Goal: Transaction & Acquisition: Book appointment/travel/reservation

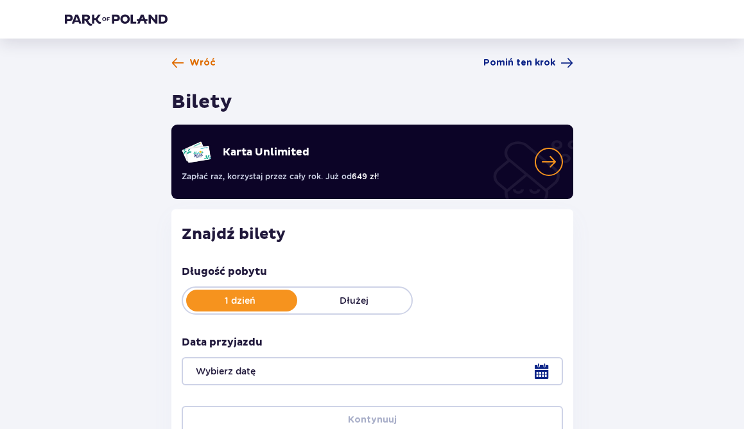
click at [191, 58] on span "Wróć" at bounding box center [202, 62] width 26 height 13
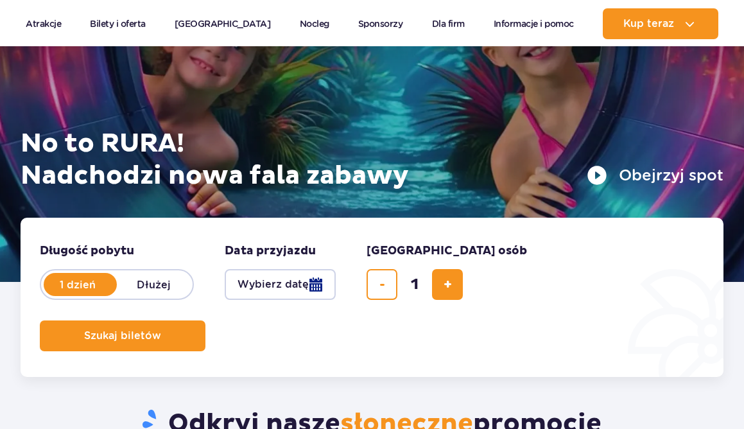
scroll to position [130, 0]
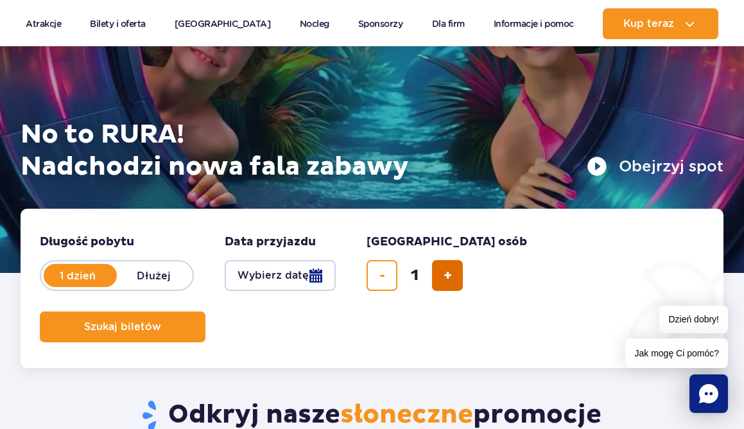
click at [460, 264] on button "dodaj bilet" at bounding box center [447, 275] width 31 height 31
click at [459, 264] on button "dodaj bilet" at bounding box center [447, 275] width 31 height 31
click at [450, 270] on button "dodaj bilet" at bounding box center [447, 275] width 31 height 31
type input "4"
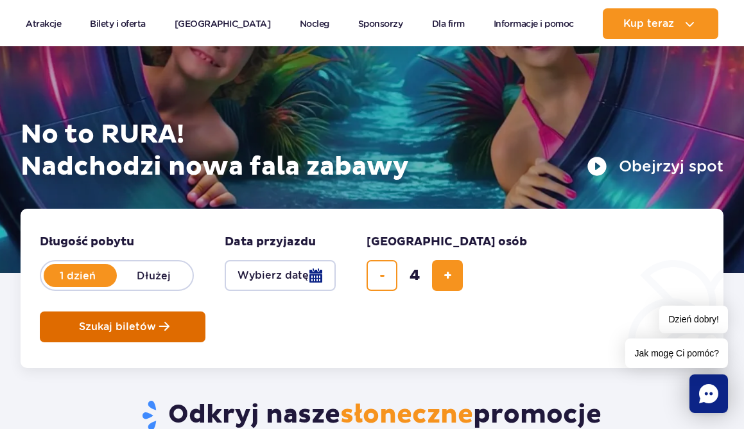
click at [132, 336] on button "Szukaj biletów" at bounding box center [123, 326] width 166 height 31
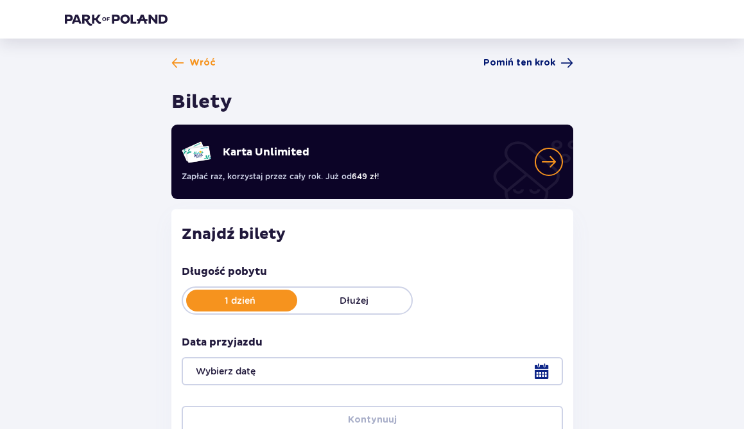
click at [538, 63] on span "Pomiń ten krok" at bounding box center [519, 62] width 72 height 13
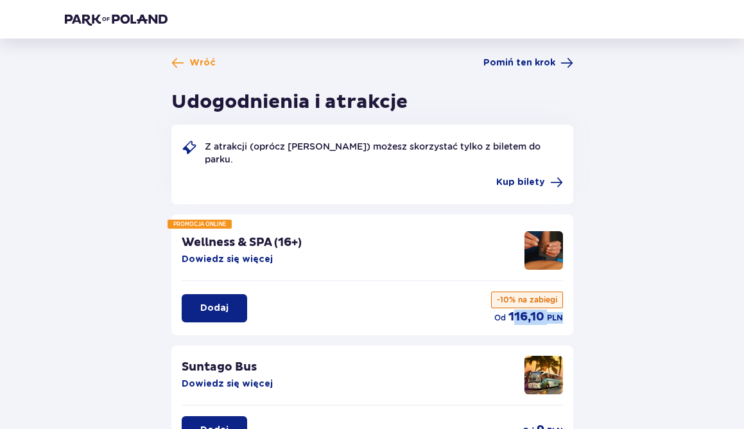
drag, startPoint x: 511, startPoint y: 312, endPoint x: 563, endPoint y: 313, distance: 51.3
click at [563, 313] on div "Wellness & SPA (16+) Dowiedz się więcej Dodaj od 116,10 PLN -10% na zabiegi" at bounding box center [372, 278] width 402 height 114
click at [572, 286] on div "Wellness & SPA (16+) Dowiedz się więcej Dodaj od 116,10 PLN -10% na zabiegi" at bounding box center [372, 278] width 402 height 114
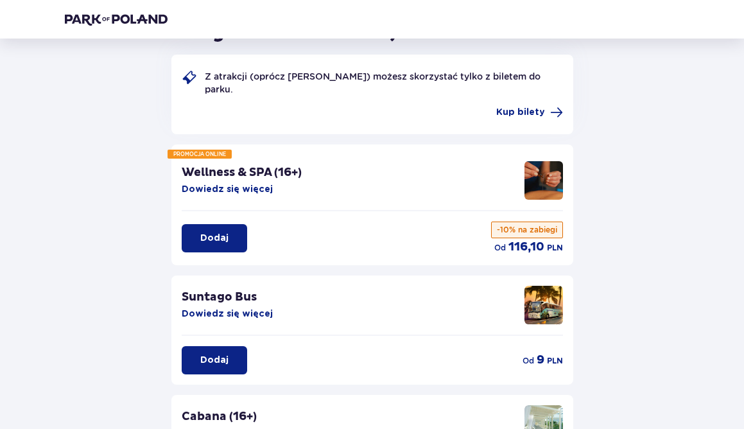
scroll to position [128, 0]
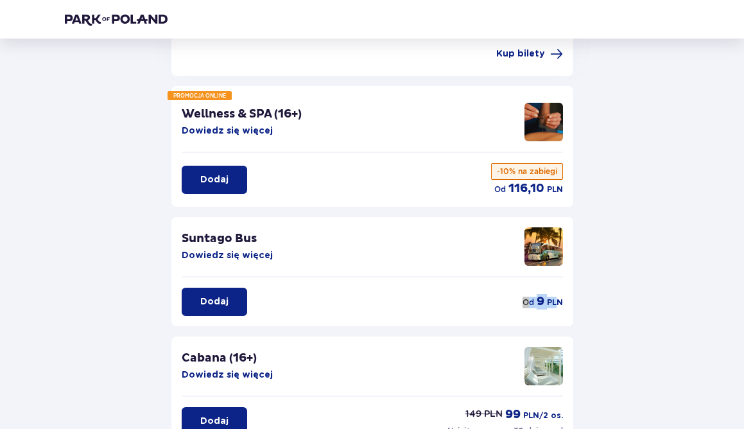
drag, startPoint x: 529, startPoint y: 287, endPoint x: 558, endPoint y: 289, distance: 28.9
click at [558, 294] on div "od 9 PLN" at bounding box center [542, 301] width 40 height 15
click at [570, 277] on div "Suntago Bus Dowiedz się więcej Dodaj od 9 PLN" at bounding box center [372, 271] width 402 height 109
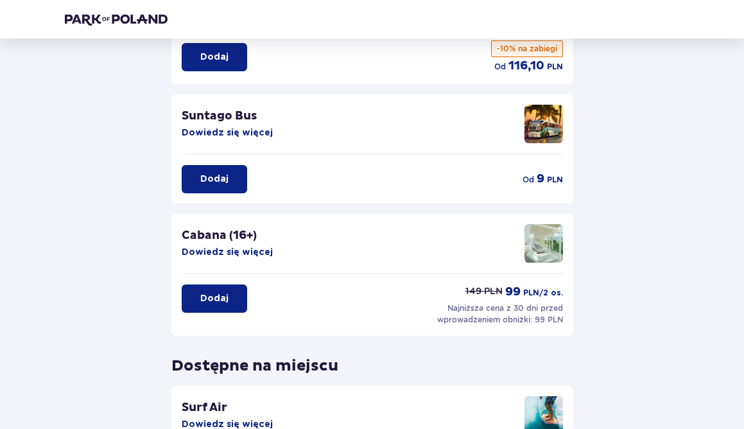
scroll to position [252, 0]
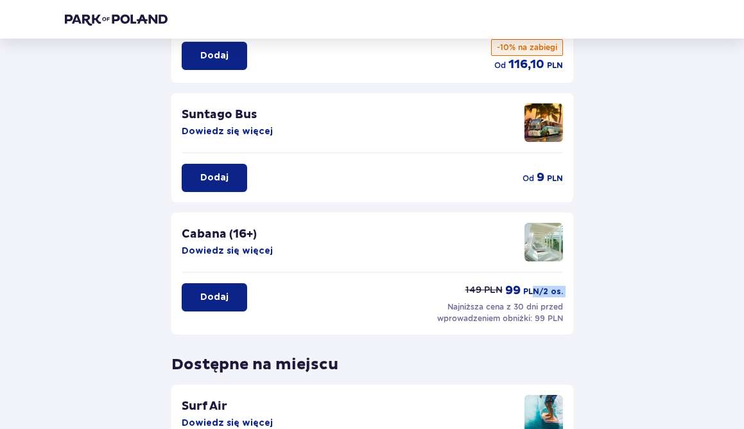
drag, startPoint x: 416, startPoint y: 262, endPoint x: 542, endPoint y: 291, distance: 128.9
click at [542, 291] on div "Dodaj 149 PLN 99 PLN /2 os. Najniższa cena z 30 dni przed wprowadzeniem obniżki…" at bounding box center [372, 298] width 381 height 51
click at [620, 242] on div "Wróć Pomiń ten krok Udogodnienia i atrakcje Z atrakcji (oprócz Suntago Busa) mo…" at bounding box center [372, 169] width 635 height 730
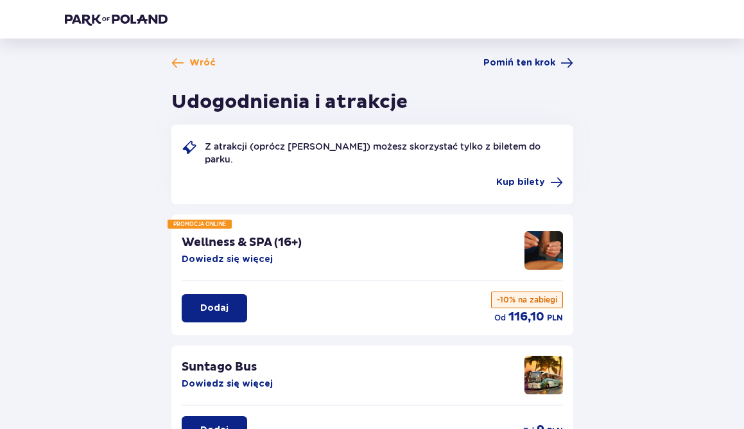
scroll to position [0, 0]
click at [553, 64] on span "Pomiń ten krok" at bounding box center [519, 62] width 72 height 13
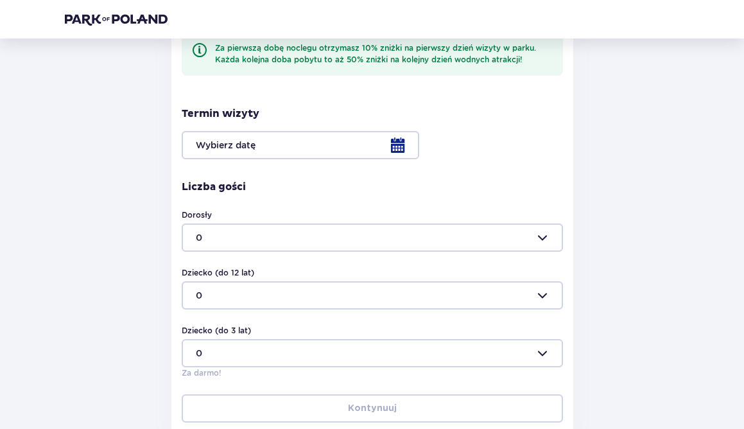
scroll to position [296, 0]
click at [454, 235] on div at bounding box center [372, 239] width 381 height 28
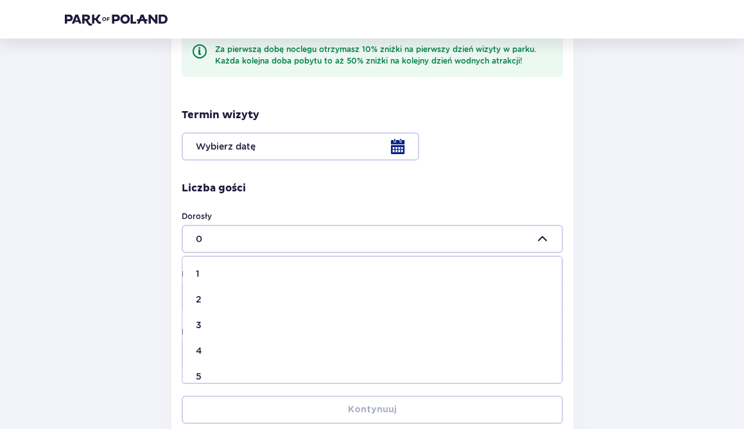
scroll to position [29, 0]
click at [441, 301] on div "2" at bounding box center [372, 298] width 353 height 13
type input "2"
click at [440, 300] on div at bounding box center [372, 296] width 381 height 28
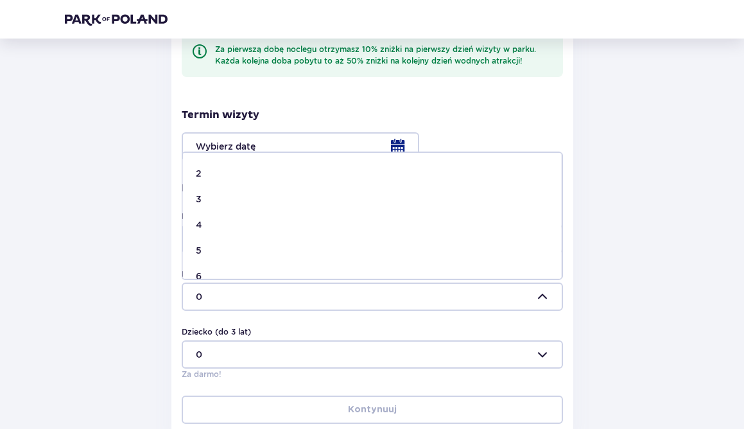
scroll to position [69, 0]
click at [78, 385] on div "Wróć Nocleg Dogodna lokalizacja tylko 5 minut od parku Dodatkowe usługi, które …" at bounding box center [372, 99] width 635 height 679
click at [264, 295] on div at bounding box center [372, 296] width 381 height 28
click at [246, 349] on div at bounding box center [372, 354] width 381 height 28
click at [146, 332] on div "Wróć Nocleg Dogodna lokalizacja tylko 5 minut od parku Dodatkowe usługi, które …" at bounding box center [372, 99] width 635 height 679
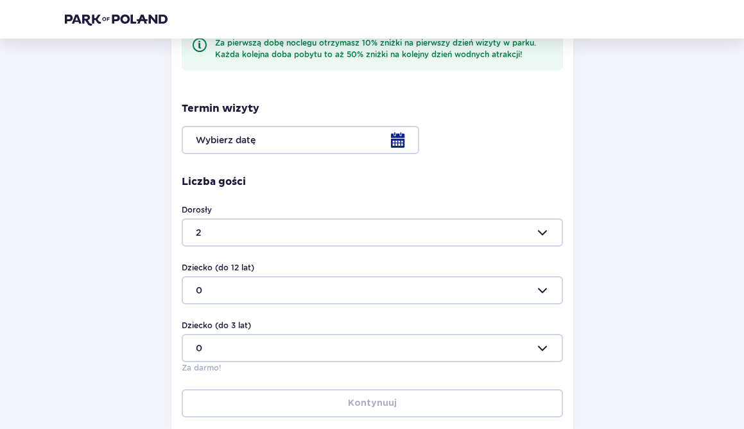
scroll to position [305, 0]
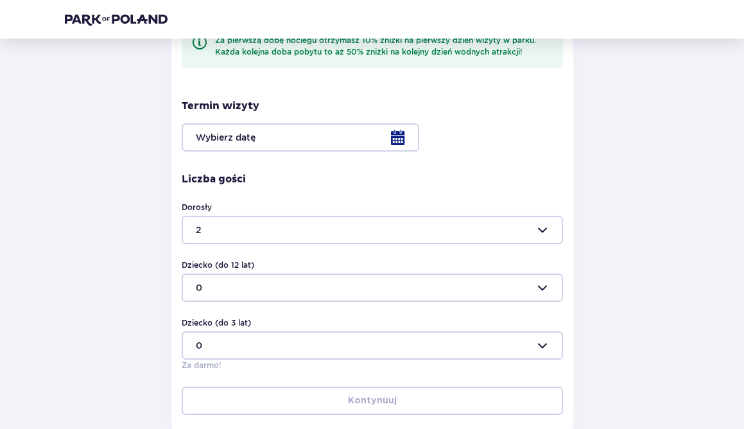
click at [240, 298] on div at bounding box center [372, 287] width 381 height 28
click at [271, 188] on div "1" at bounding box center [372, 188] width 353 height 13
type input "1"
click at [298, 219] on div at bounding box center [372, 230] width 381 height 28
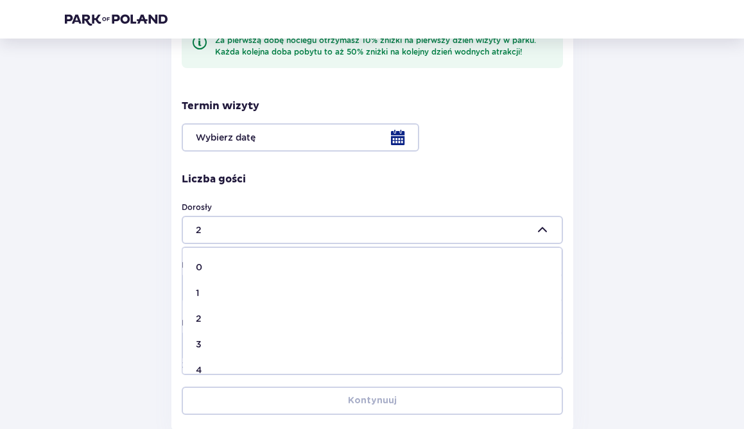
click at [298, 346] on div "3" at bounding box center [372, 344] width 353 height 13
type input "3"
click at [338, 424] on div "Zaplanuj pobyt Za pierwszą dobę noclegu otrzymasz 10% zniżki na pierwszy dzień …" at bounding box center [372, 204] width 402 height 450
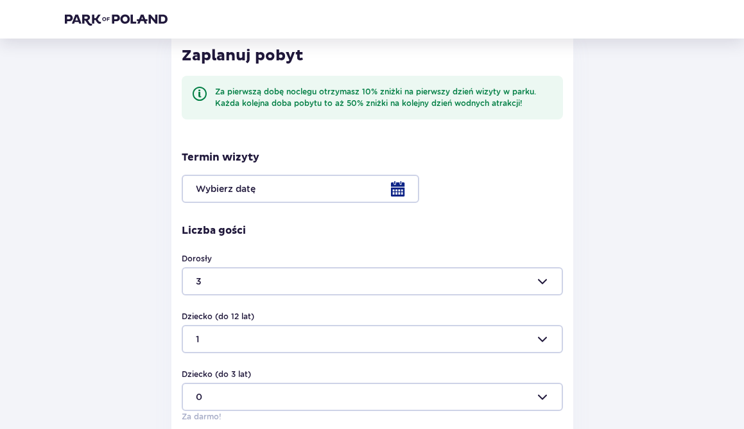
scroll to position [238, 0]
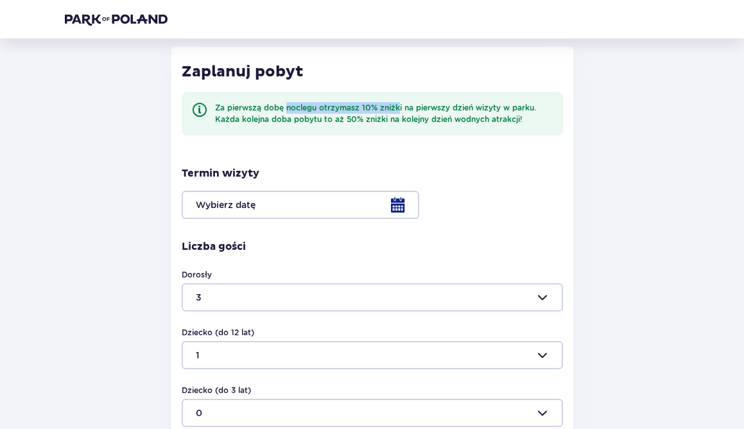
drag, startPoint x: 286, startPoint y: 110, endPoint x: 402, endPoint y: 112, distance: 115.5
click at [402, 112] on div "Za pierwszą dobę noclegu otrzymasz 10% zniżki na pierwszy dzień wizyty w parku.…" at bounding box center [384, 113] width 338 height 23
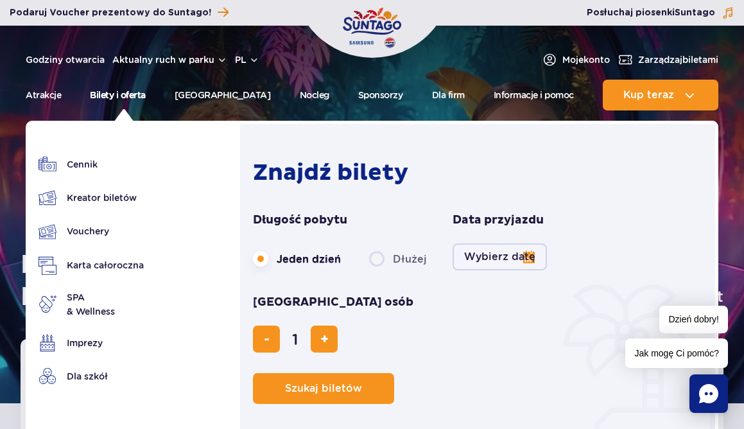
click at [132, 94] on link "Bilety i oferta" at bounding box center [118, 95] width 56 height 31
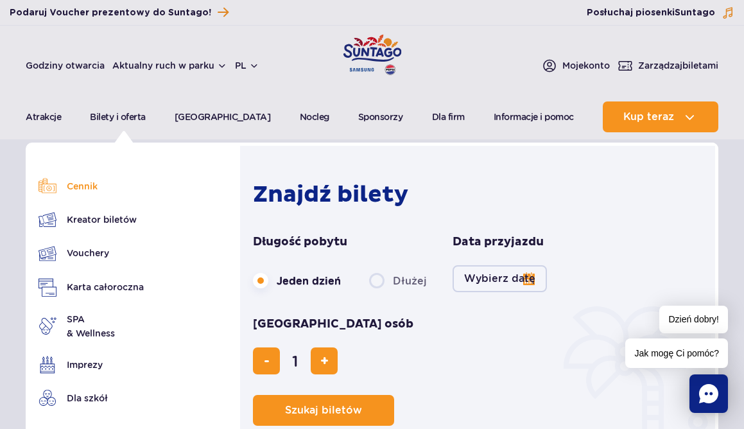
click at [118, 190] on link "Cennik" at bounding box center [91, 186] width 105 height 18
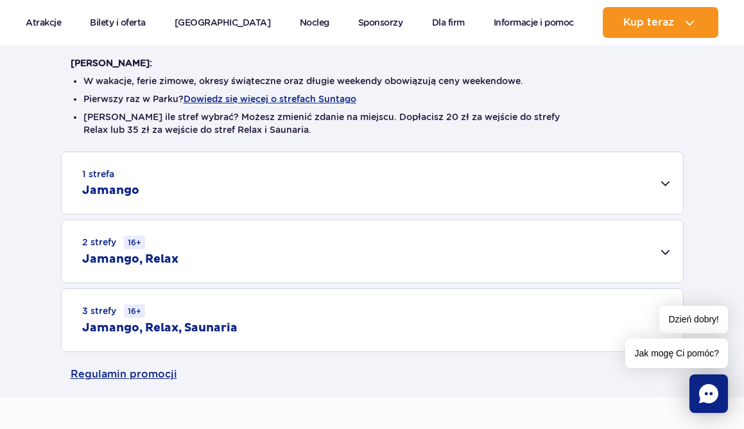
scroll to position [317, 0]
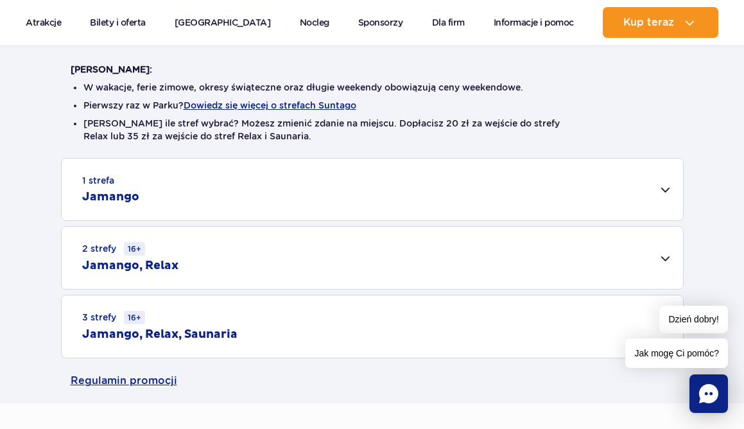
click at [635, 184] on div "1 strefa Jamango" at bounding box center [372, 189] width 621 height 62
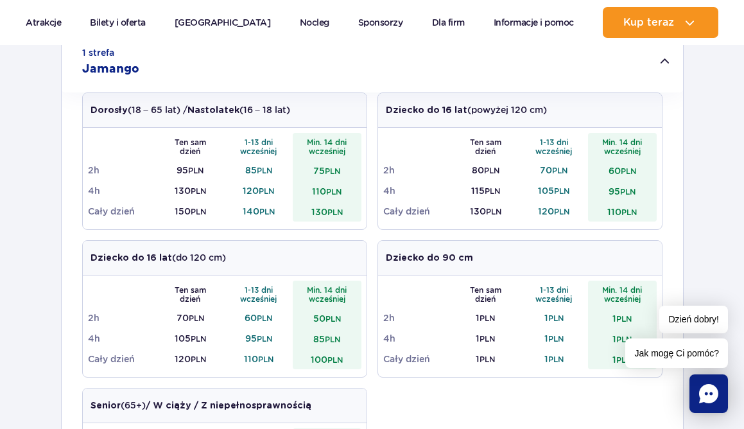
scroll to position [527, 0]
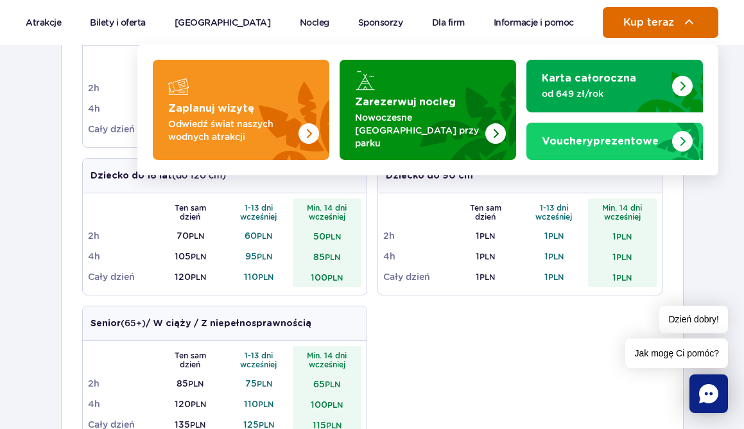
click at [655, 21] on span "Kup teraz" at bounding box center [648, 23] width 51 height 12
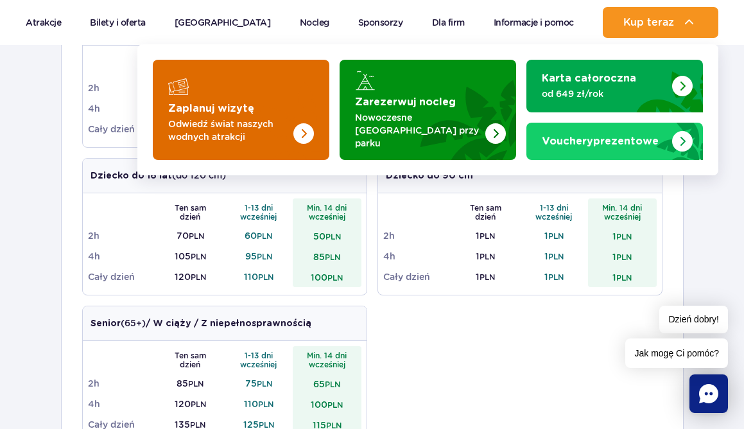
click at [273, 112] on img "Zaplanuj wizytę" at bounding box center [278, 110] width 102 height 100
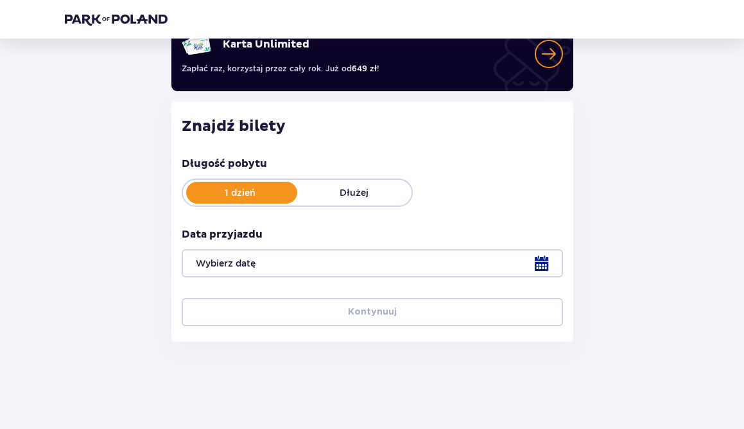
scroll to position [108, 0]
click at [336, 261] on div at bounding box center [372, 263] width 381 height 28
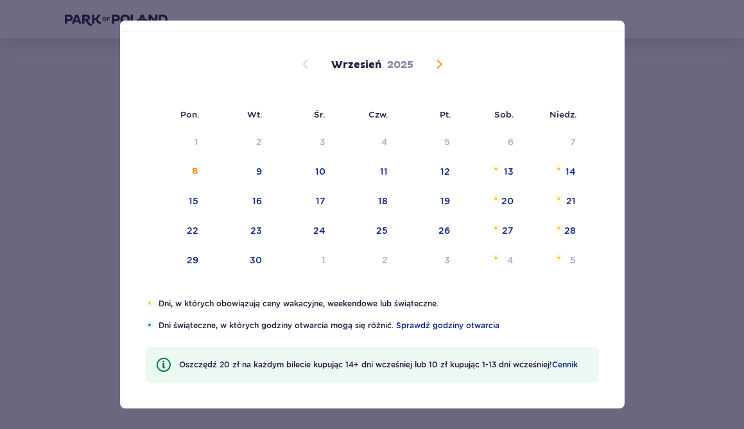
scroll to position [60, 0]
drag, startPoint x: 156, startPoint y: 295, endPoint x: 263, endPoint y: 305, distance: 107.6
click at [262, 304] on div "Data pobytu Wybierz dzień przyjazdu Pon. Wt. Śr. Czw. Pt. Sob. [GEOGRAPHIC_DATA…" at bounding box center [372, 215] width 504 height 388
click at [207, 305] on p "Dni, w których obowiązują ceny wakacyjne, weekendowe lub świąteczne." at bounding box center [378, 304] width 440 height 12
drag, startPoint x: 169, startPoint y: 305, endPoint x: 345, endPoint y: 320, distance: 176.4
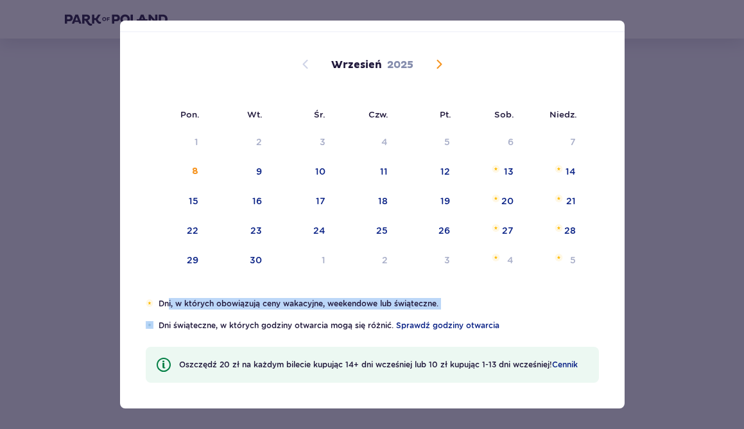
click at [345, 320] on div "Dni, w których obowiązują ceny wakacyjne, weekendowe lub świąteczne. Dni świąte…" at bounding box center [372, 314] width 453 height 33
click at [192, 326] on p "Dni świąteczne, w których godziny otwarcia mogą się różnić. Sprawdź godziny otw…" at bounding box center [378, 326] width 440 height 12
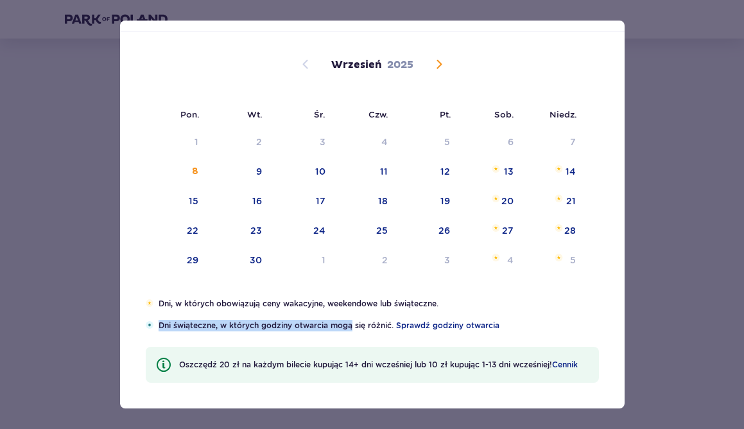
drag, startPoint x: 156, startPoint y: 320, endPoint x: 357, endPoint y: 322, distance: 201.5
click at [355, 322] on div "Dni świąteczne, w których godziny otwarcia mogą się różnić. Sprawdź godziny otw…" at bounding box center [372, 326] width 453 height 12
click at [250, 264] on div "30" at bounding box center [256, 259] width 12 height 13
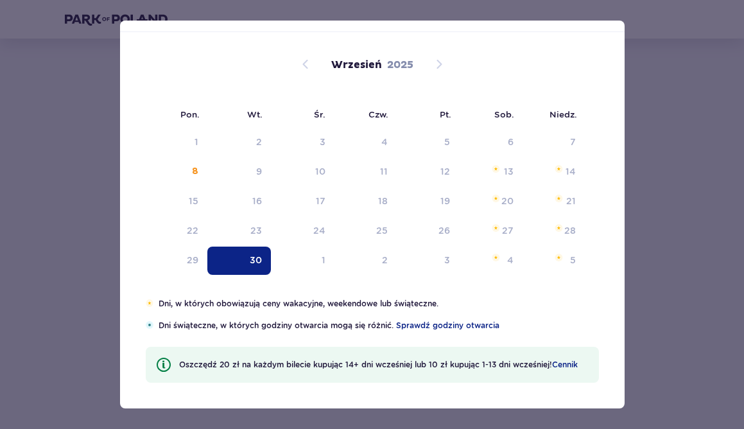
type input "[DATE]"
